Goal: Task Accomplishment & Management: Manage account settings

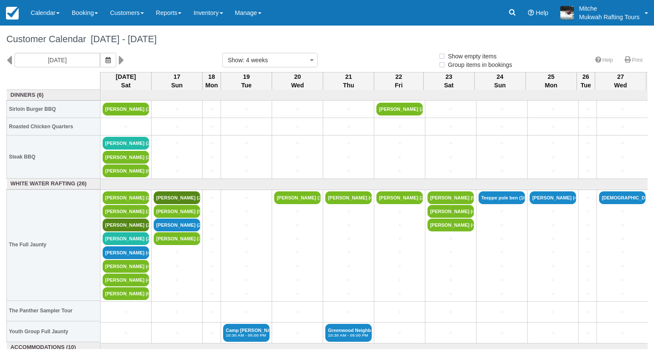
select select
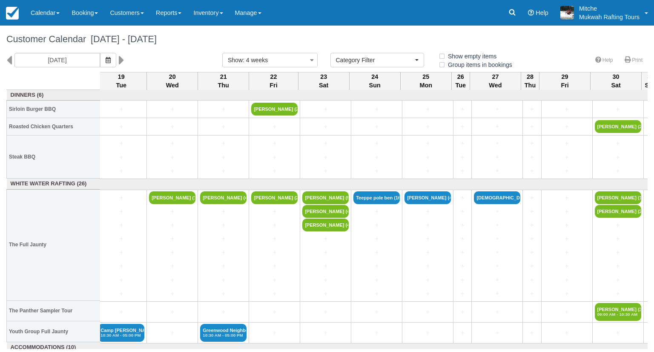
scroll to position [0, 128]
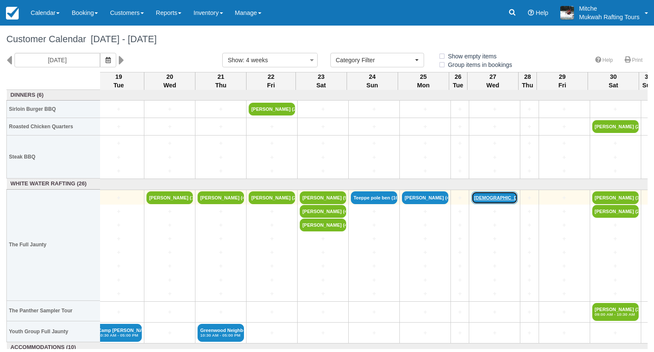
click at [487, 192] on link "Christian Boysen (7)" at bounding box center [495, 197] width 46 height 13
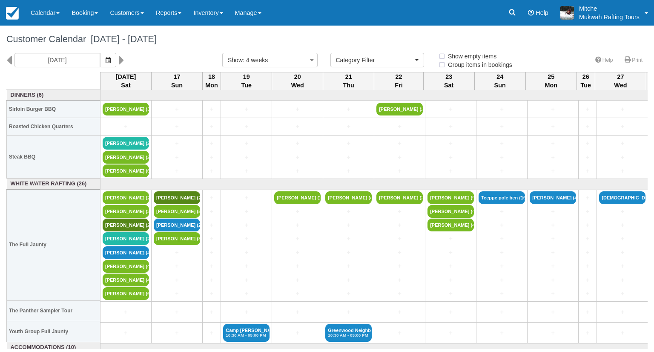
select select
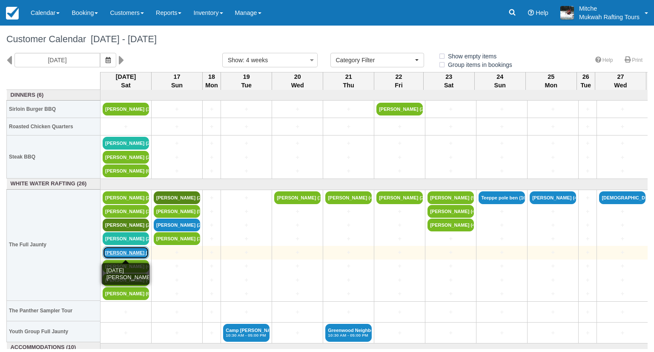
click at [127, 249] on link "Ronda Cornell (4)" at bounding box center [126, 252] width 46 height 13
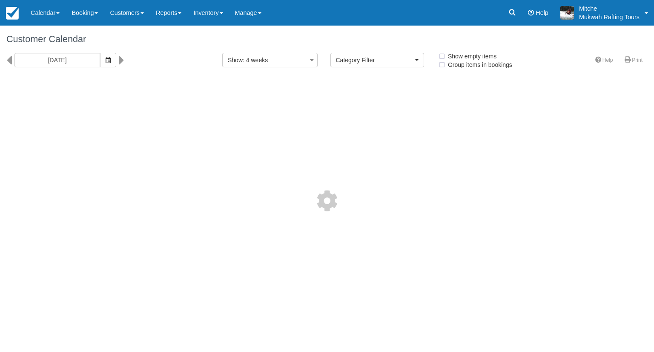
select select
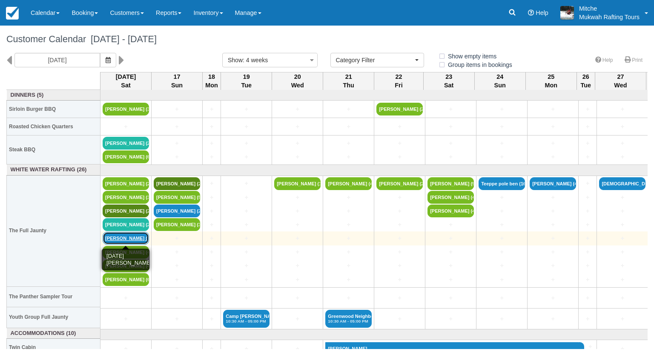
click at [133, 240] on link "[PERSON_NAME] (4)" at bounding box center [126, 238] width 46 height 13
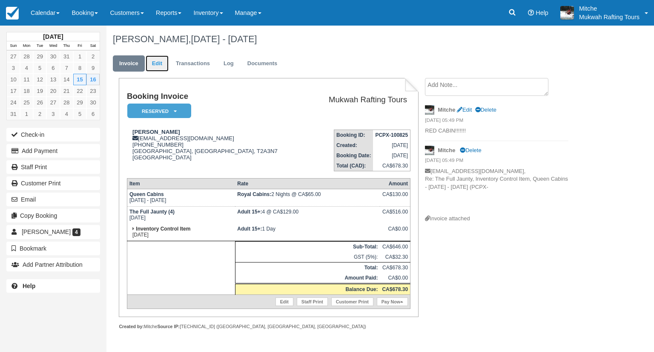
click at [156, 64] on link "Edit" at bounding box center [157, 63] width 23 height 17
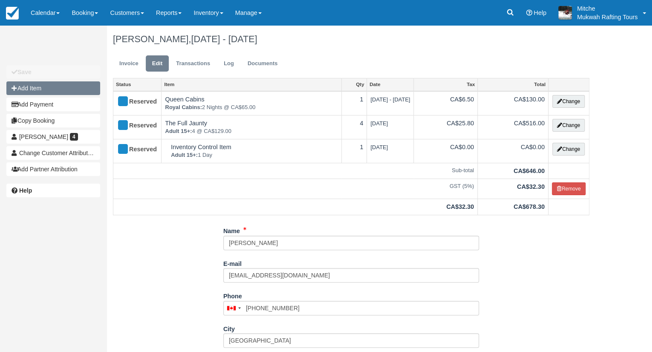
click at [31, 87] on button "Add Item" at bounding box center [53, 88] width 94 height 14
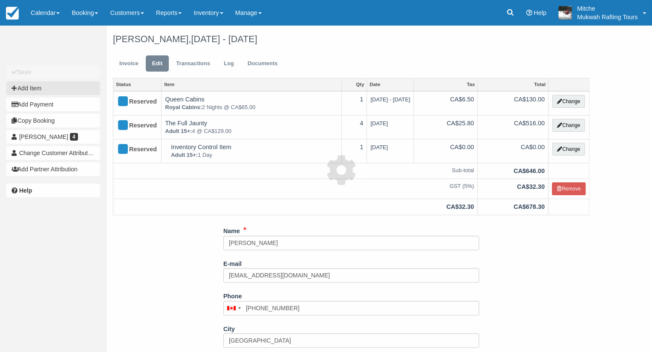
type input "0.00"
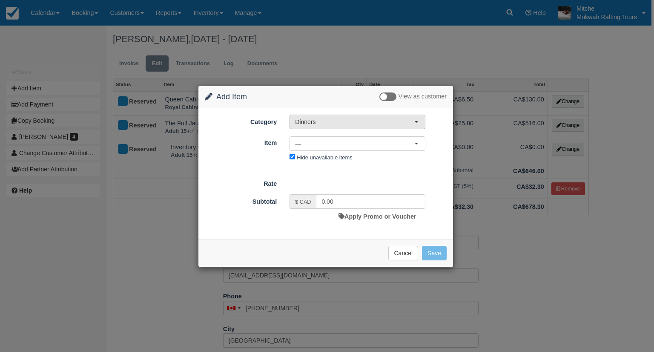
click at [363, 127] on button "Dinners" at bounding box center [358, 122] width 136 height 14
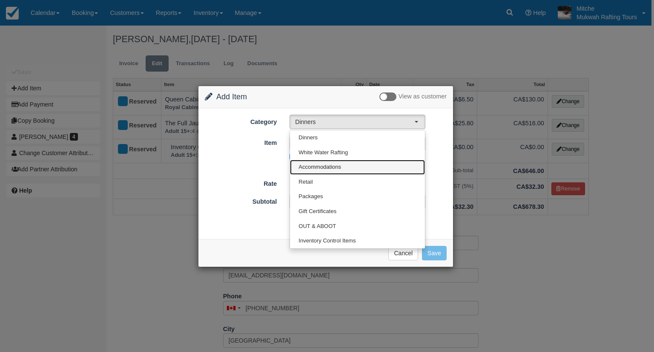
click at [333, 167] on span "Accommodations" at bounding box center [320, 167] width 43 height 8
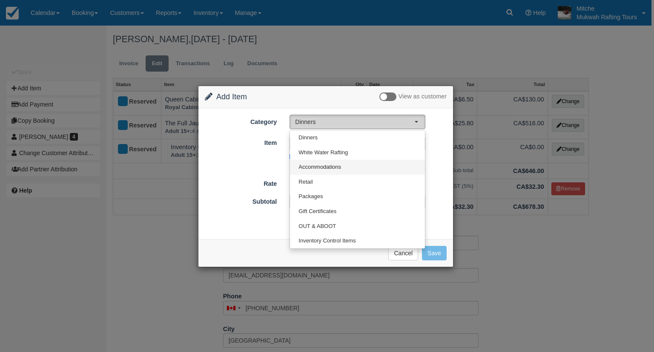
select select "5"
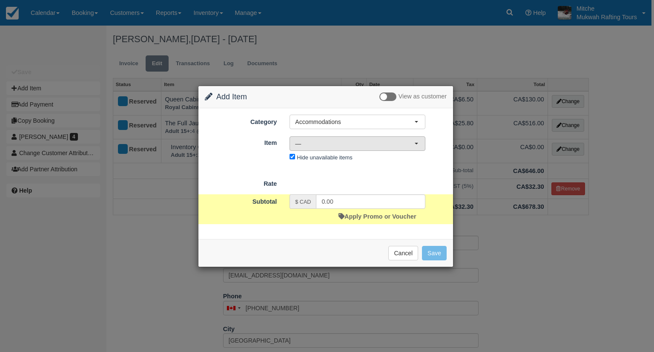
click at [348, 147] on button "—" at bounding box center [358, 143] width 136 height 14
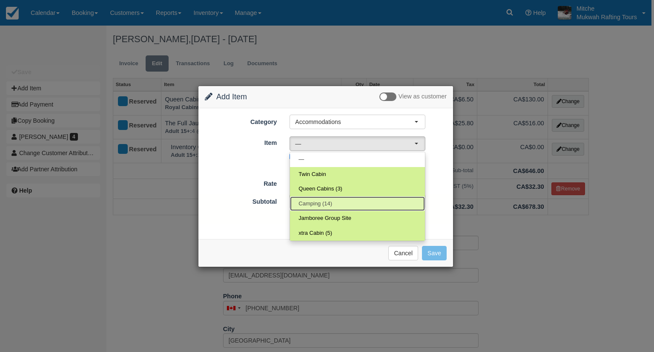
click at [339, 204] on link "Camping (14)" at bounding box center [357, 203] width 135 height 15
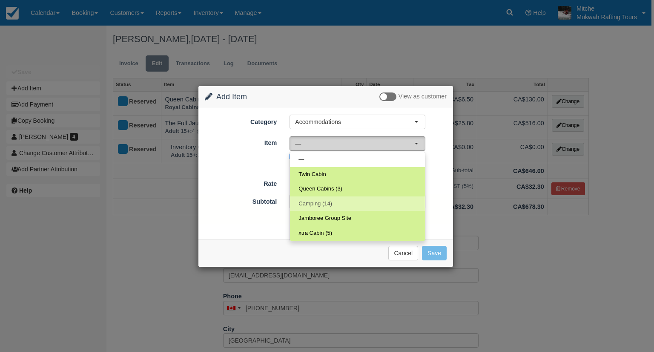
select select "18"
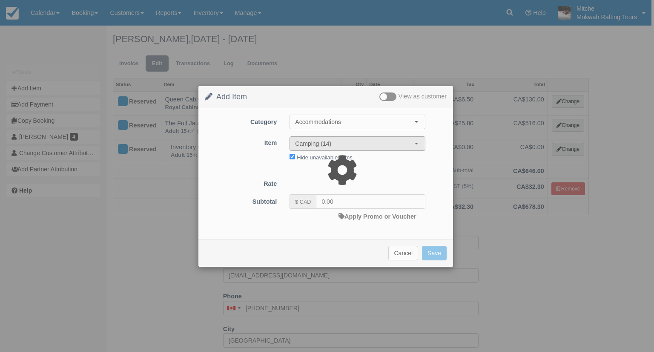
type input "20.00"
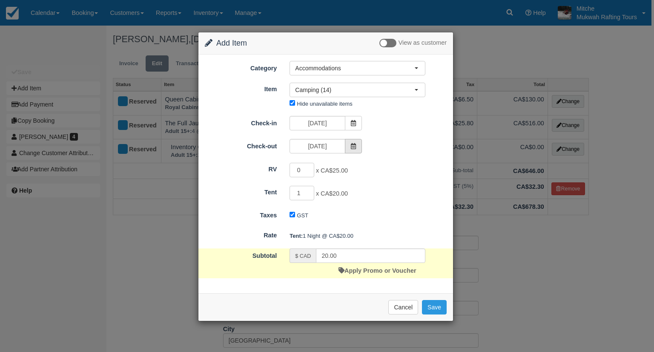
click at [354, 144] on icon at bounding box center [354, 146] width 6 height 6
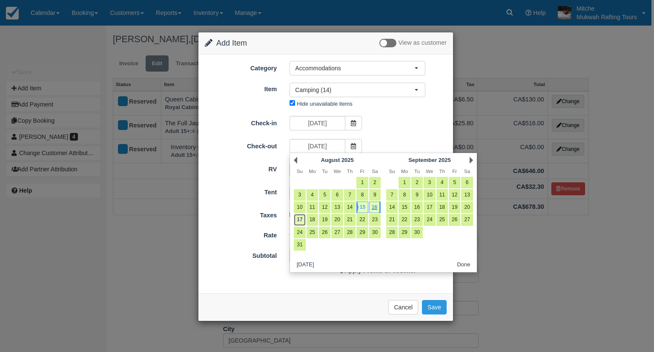
click at [298, 222] on link "17" at bounding box center [300, 220] width 12 height 12
type input "08/17/25"
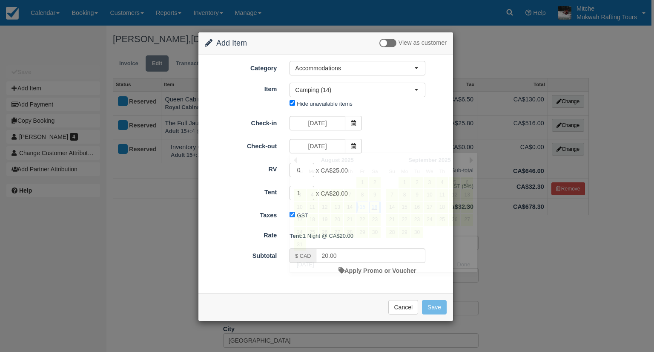
type input "40.00"
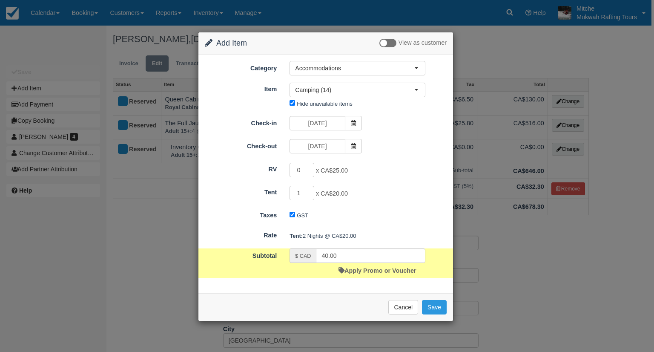
click at [411, 137] on div "Check-in 08/15/25 Check-out 08/17/25" at bounding box center [326, 136] width 242 height 40
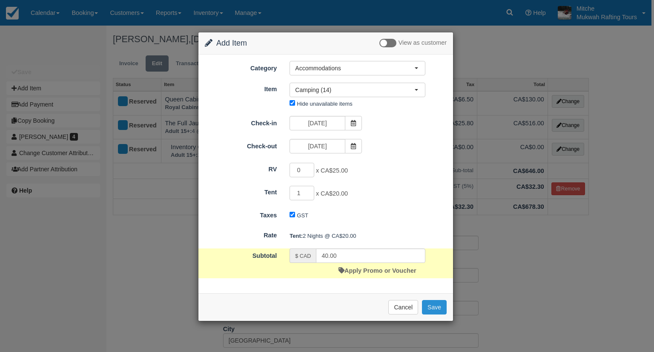
click at [437, 305] on button "Save" at bounding box center [434, 307] width 25 height 14
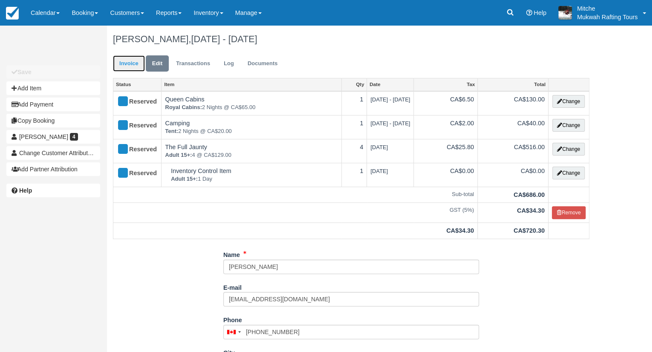
click at [134, 63] on link "Invoice" at bounding box center [129, 63] width 32 height 17
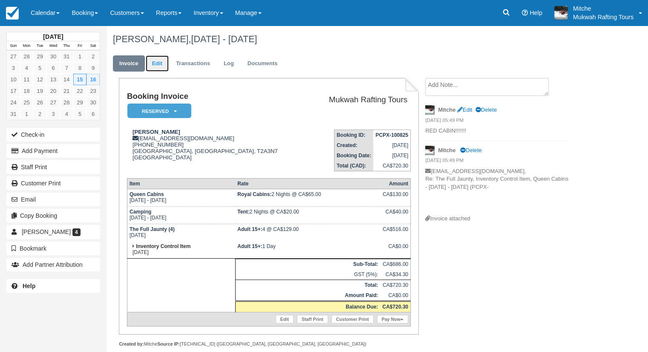
click at [160, 62] on link "Edit" at bounding box center [157, 63] width 23 height 17
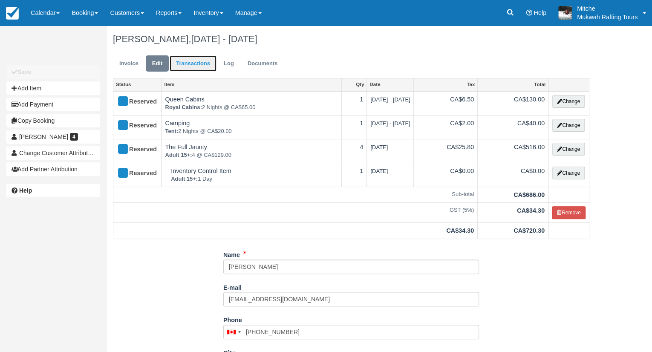
click at [189, 69] on link "Transactions" at bounding box center [193, 63] width 47 height 17
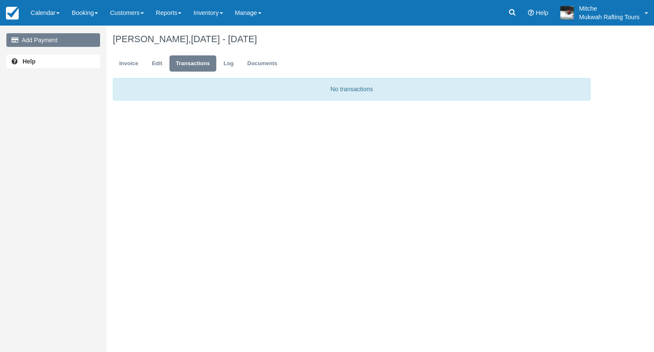
click at [54, 39] on link "Add Payment" at bounding box center [53, 40] width 94 height 14
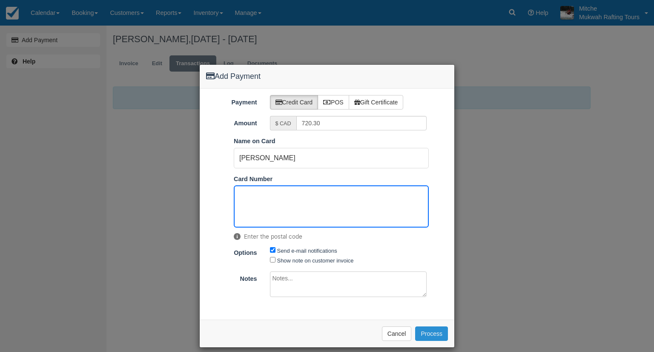
click at [440, 331] on button "Process" at bounding box center [431, 333] width 33 height 14
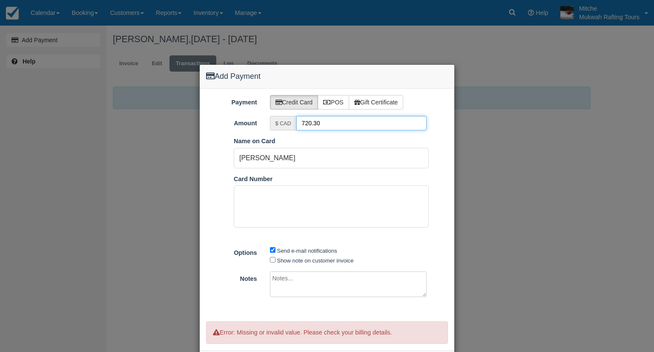
click at [327, 117] on input "720.30" at bounding box center [361, 123] width 131 height 14
drag, startPoint x: 337, startPoint y: 123, endPoint x: 260, endPoint y: 123, distance: 76.7
click at [264, 123] on div "$ CAD 720.30" at bounding box center [349, 123] width 170 height 14
type input "317.15"
click at [431, 159] on div "Name on Card Ronda Cornell" at bounding box center [331, 153] width 208 height 32
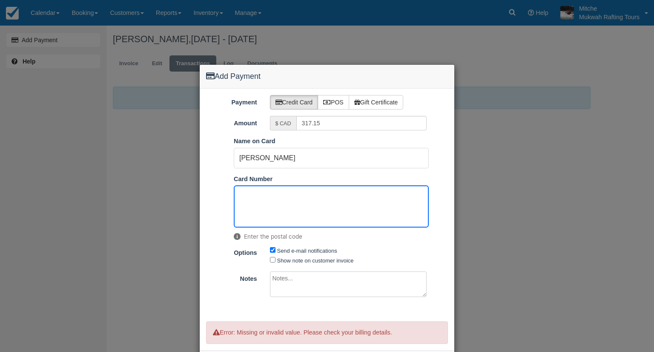
scroll to position [39, 0]
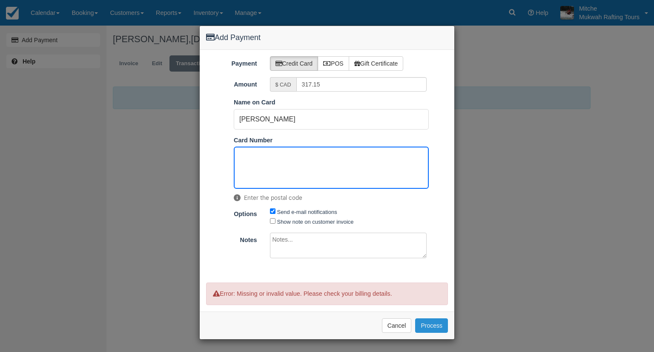
click at [428, 320] on button "Process" at bounding box center [431, 325] width 33 height 14
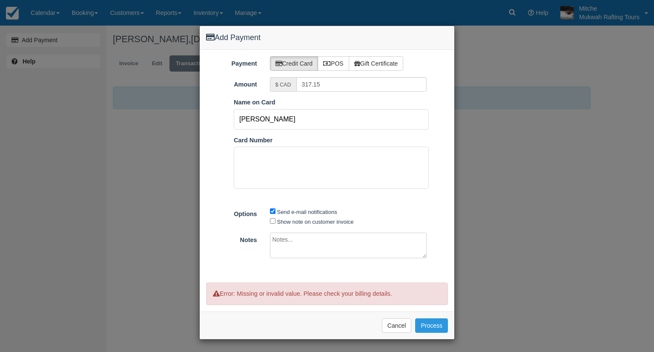
drag, startPoint x: 298, startPoint y: 116, endPoint x: 118, endPoint y: 114, distance: 180.2
click at [118, 114] on div "Add Payment Payment Credit Card POS Gift Certificate Amount $ CAD 317.15 Pay in…" at bounding box center [327, 176] width 654 height 352
type input "sherri both-wanner"
click at [433, 316] on div "Please wait while the payment is processed ... Cancel Process" at bounding box center [327, 325] width 255 height 28
click at [434, 319] on button "Process" at bounding box center [431, 325] width 33 height 14
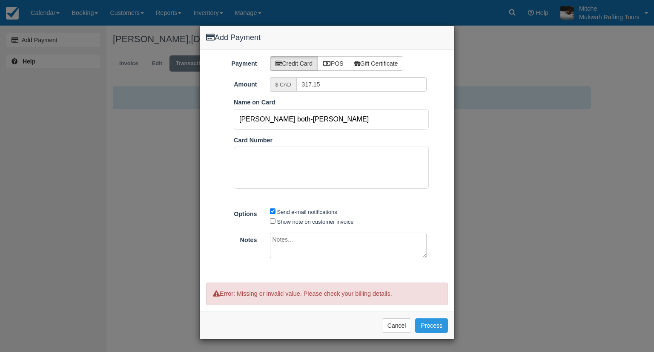
drag, startPoint x: 322, startPoint y: 120, endPoint x: 314, endPoint y: 121, distance: 8.6
click at [314, 121] on input "sherri both-wanner" at bounding box center [331, 119] width 195 height 20
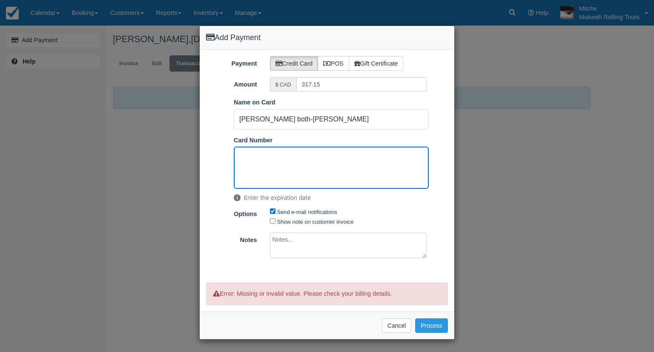
click at [414, 210] on div "Send e-mail notifications Show note on customer invoice" at bounding box center [349, 216] width 170 height 19
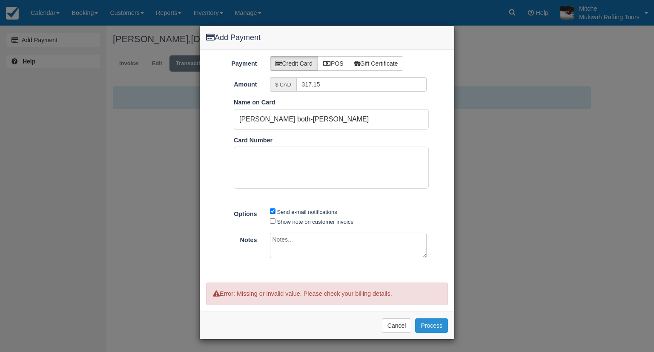
click at [425, 328] on button "Process" at bounding box center [431, 325] width 33 height 14
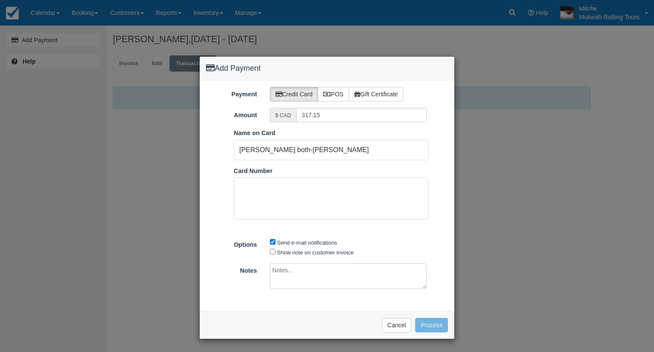
scroll to position [8, 0]
